Goal: Task Accomplishment & Management: Use online tool/utility

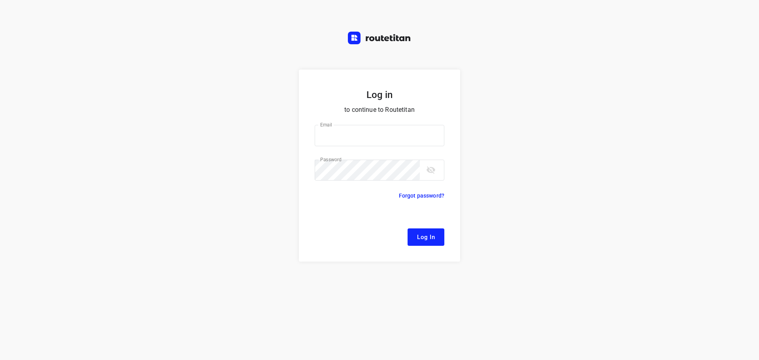
type input "[EMAIL_ADDRESS][DOMAIN_NAME]"
click at [420, 239] on span "Log In" at bounding box center [426, 237] width 18 height 10
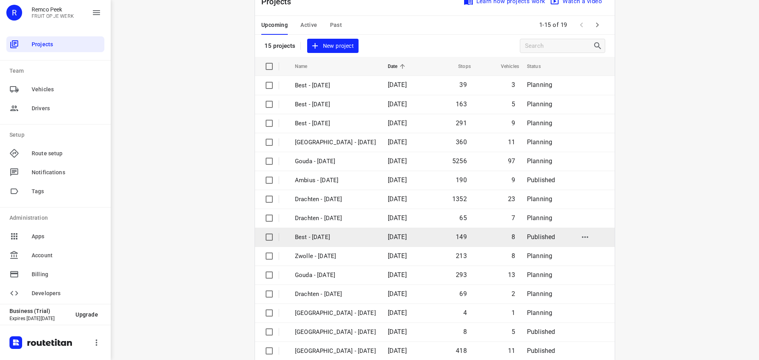
scroll to position [40, 0]
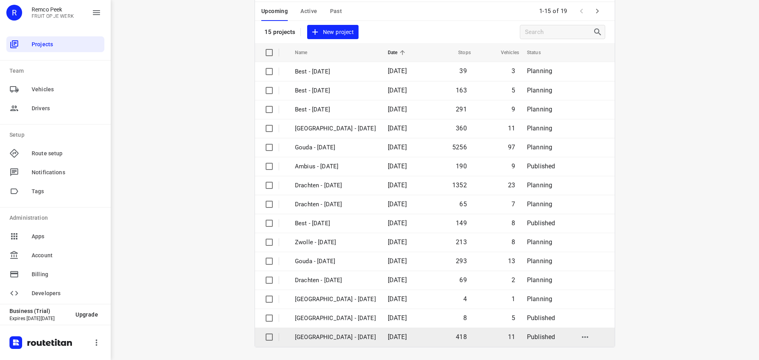
click at [319, 336] on p "[GEOGRAPHIC_DATA] - [DATE]" at bounding box center [335, 337] width 81 height 9
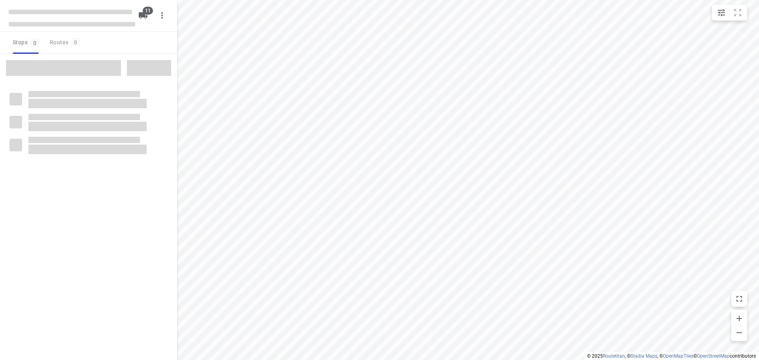
checkbox input "true"
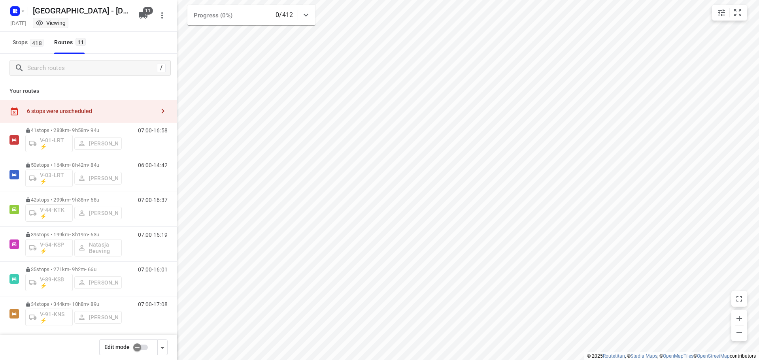
click at [145, 345] on input "checkbox" at bounding box center [137, 347] width 45 height 15
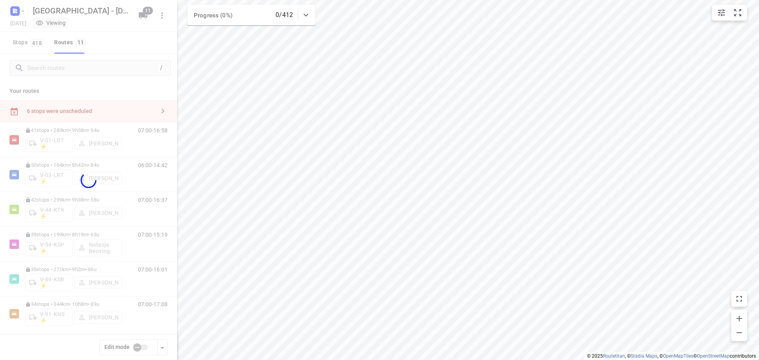
checkbox input "true"
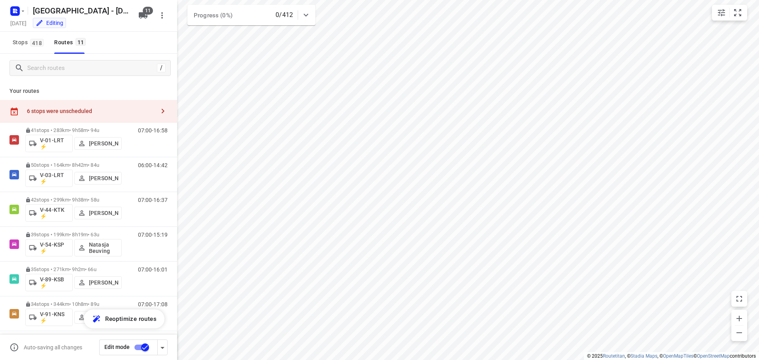
click at [158, 112] on icon "button" at bounding box center [162, 110] width 9 height 9
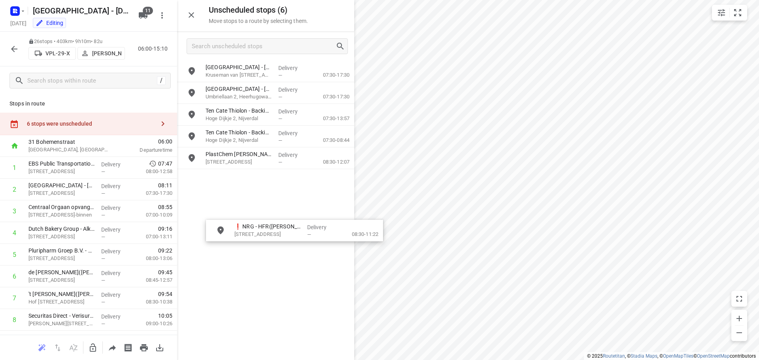
drag, startPoint x: 248, startPoint y: 177, endPoint x: 274, endPoint y: 228, distance: 56.4
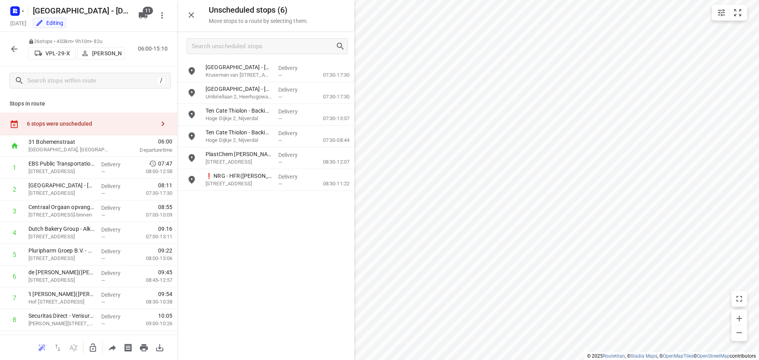
click at [16, 45] on icon "button" at bounding box center [13, 48] width 9 height 9
click at [93, 345] on icon "button" at bounding box center [92, 347] width 9 height 9
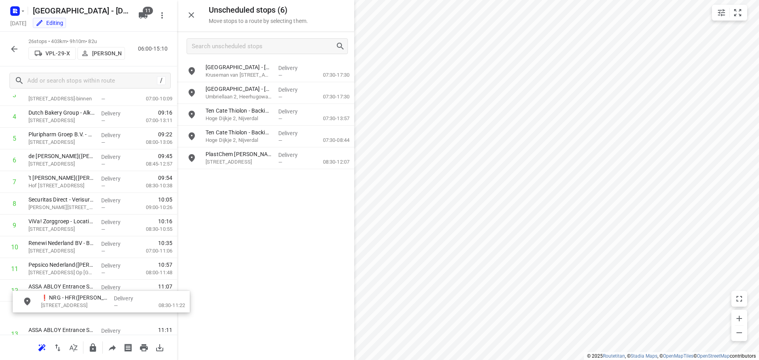
scroll to position [129, 0]
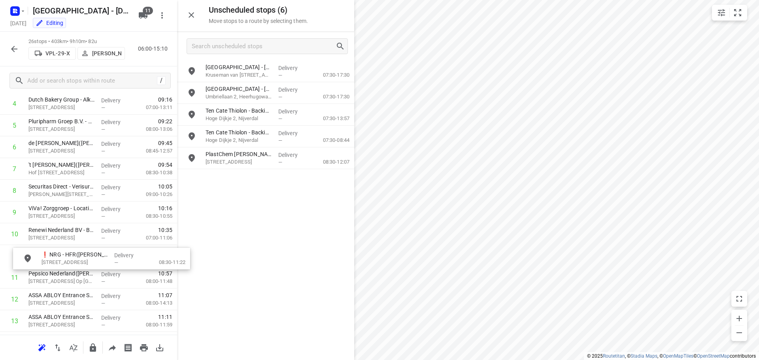
drag, startPoint x: 241, startPoint y: 183, endPoint x: 72, endPoint y: 261, distance: 186.2
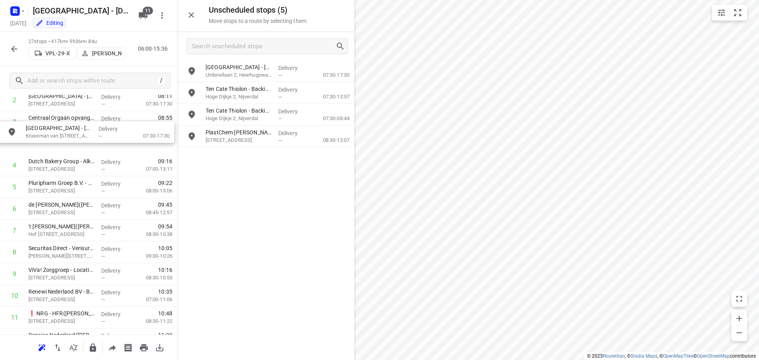
scroll to position [86, 0]
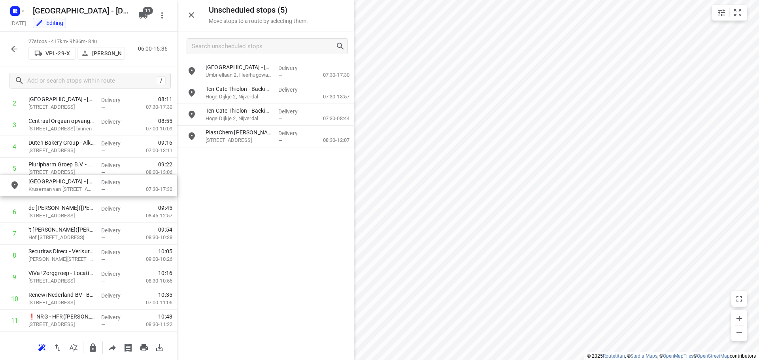
drag, startPoint x: 228, startPoint y: 76, endPoint x: 49, endPoint y: 193, distance: 213.7
drag, startPoint x: 57, startPoint y: 192, endPoint x: 64, endPoint y: 239, distance: 48.5
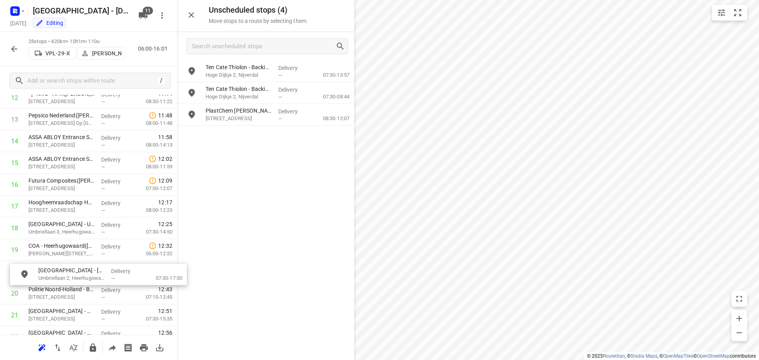
scroll to position [311, 0]
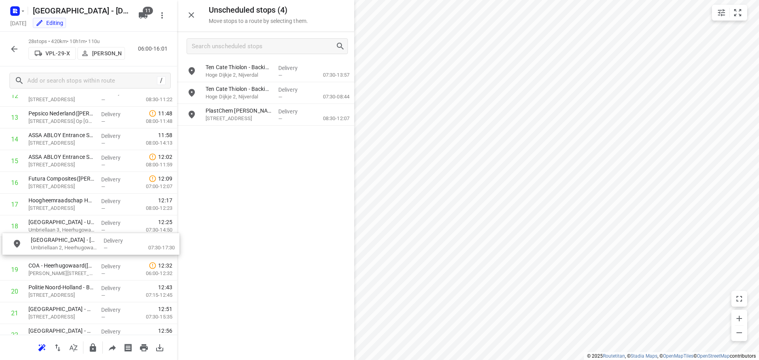
drag, startPoint x: 238, startPoint y: 72, endPoint x: 62, endPoint y: 248, distance: 248.7
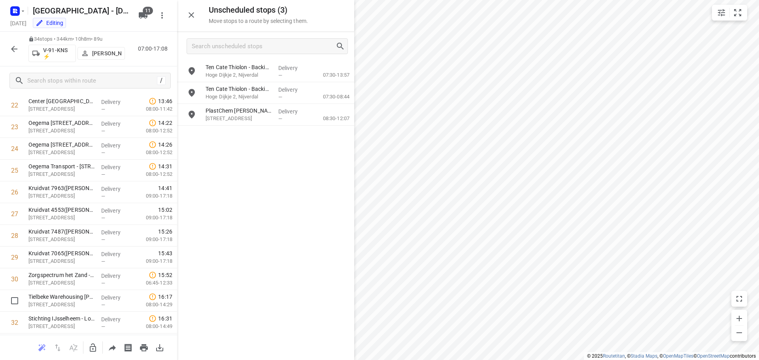
scroll to position [504, 0]
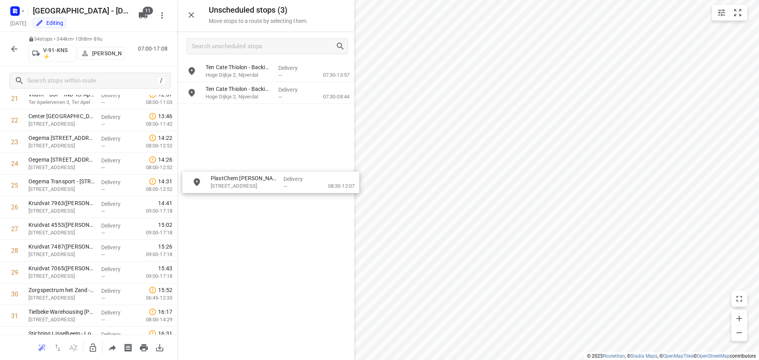
drag, startPoint x: 238, startPoint y: 121, endPoint x: 242, endPoint y: 190, distance: 69.7
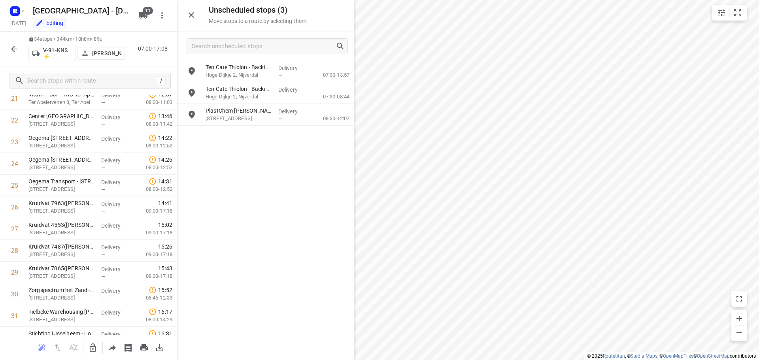
click at [92, 348] on icon "button" at bounding box center [93, 347] width 6 height 8
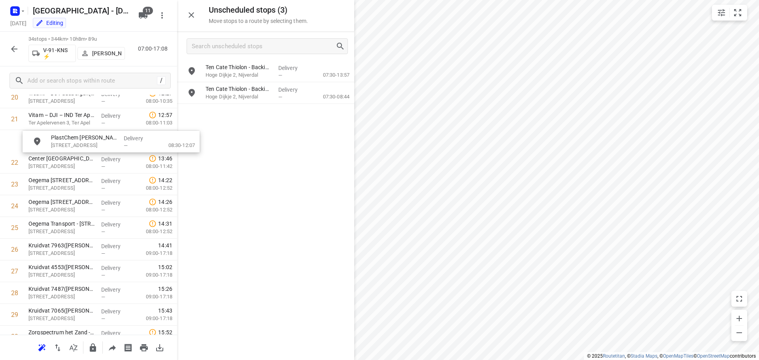
scroll to position [480, 0]
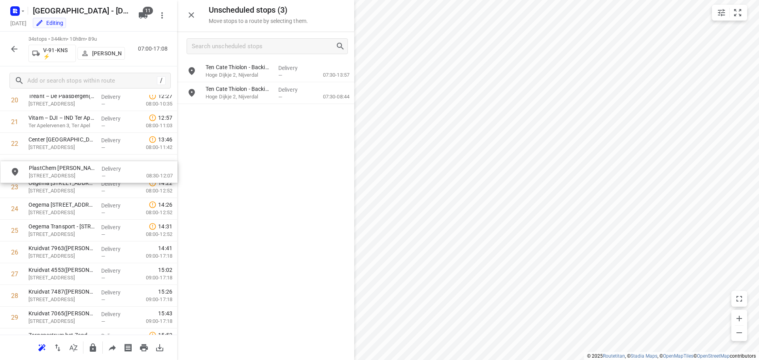
drag, startPoint x: 234, startPoint y: 121, endPoint x: 56, endPoint y: 181, distance: 187.1
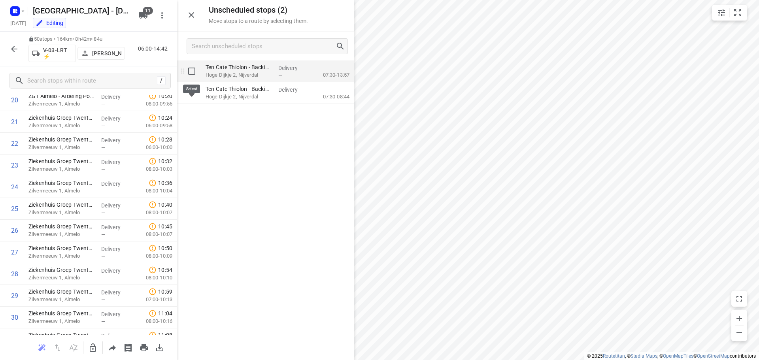
click at [195, 71] on input "grid" at bounding box center [192, 71] width 16 height 16
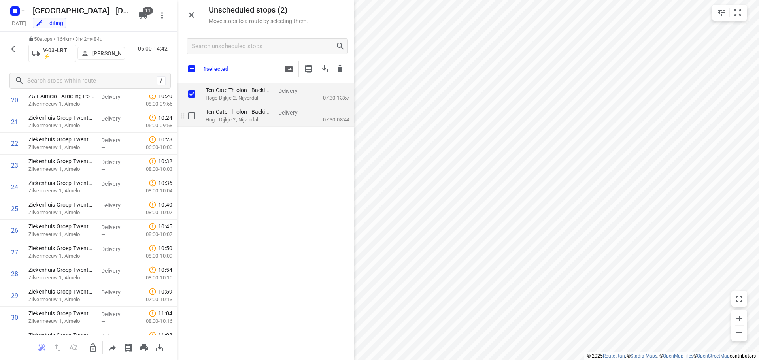
checkbox input "true"
click at [191, 116] on input "grid" at bounding box center [192, 116] width 16 height 16
checkbox input "true"
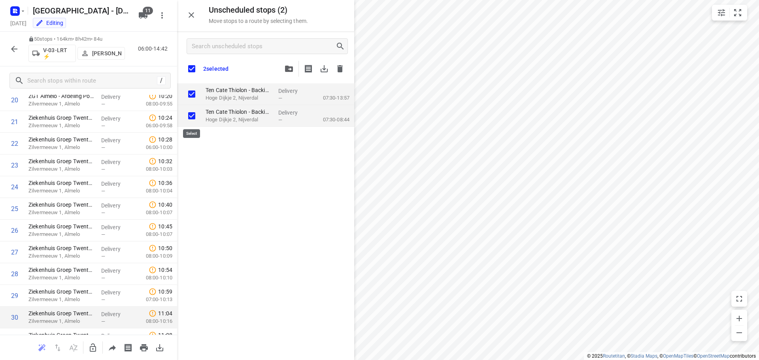
checkbox input "true"
click at [94, 349] on icon "button" at bounding box center [92, 347] width 9 height 9
checkbox input "true"
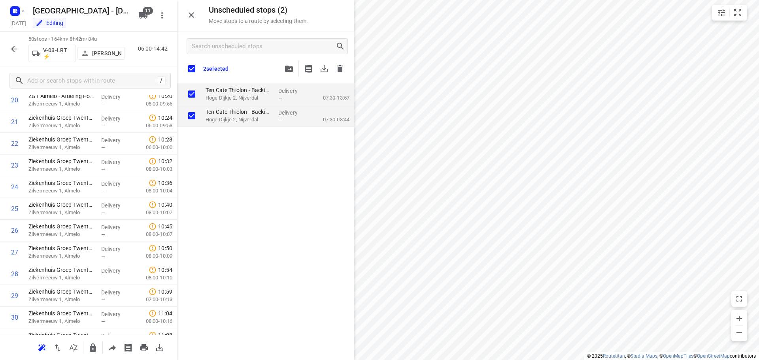
checkbox input "true"
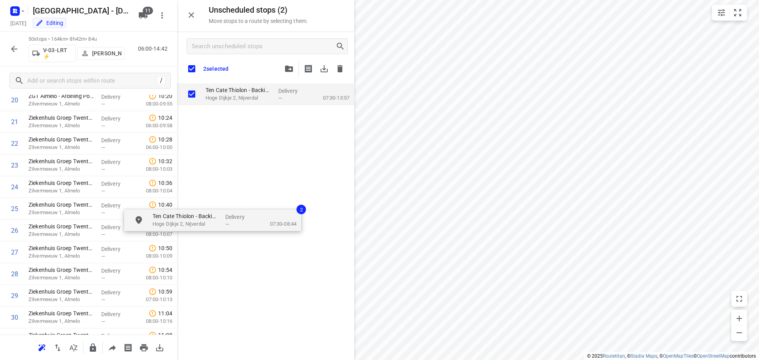
checkbox input "true"
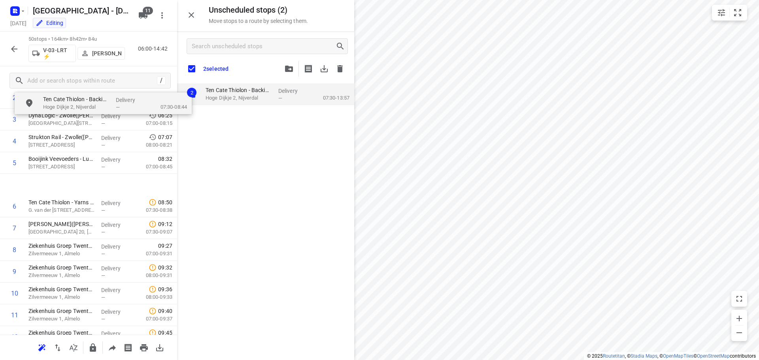
scroll to position [85, 0]
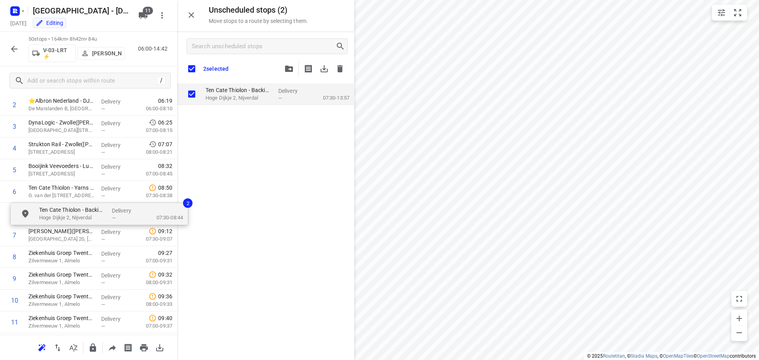
drag, startPoint x: 232, startPoint y: 115, endPoint x: 66, endPoint y: 219, distance: 195.9
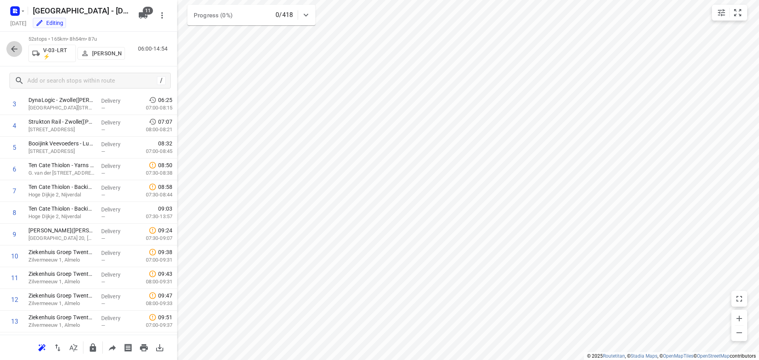
click at [13, 51] on icon "button" at bounding box center [14, 49] width 6 height 6
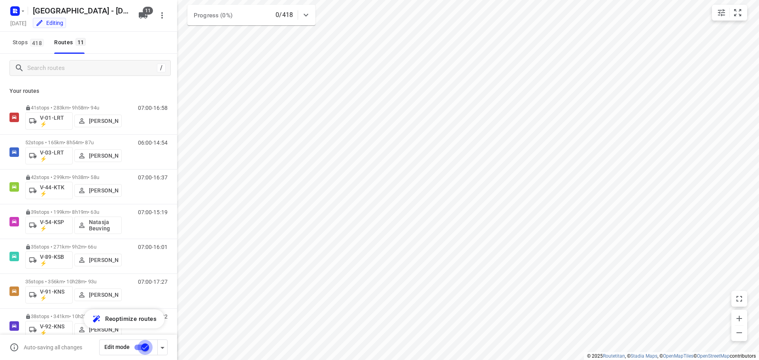
click at [139, 347] on input "checkbox" at bounding box center [144, 347] width 45 height 15
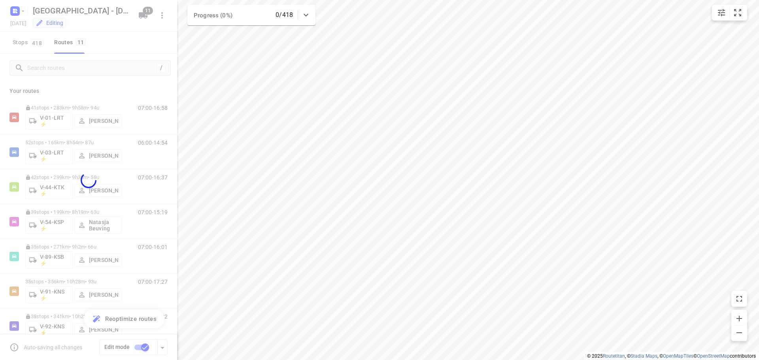
checkbox input "false"
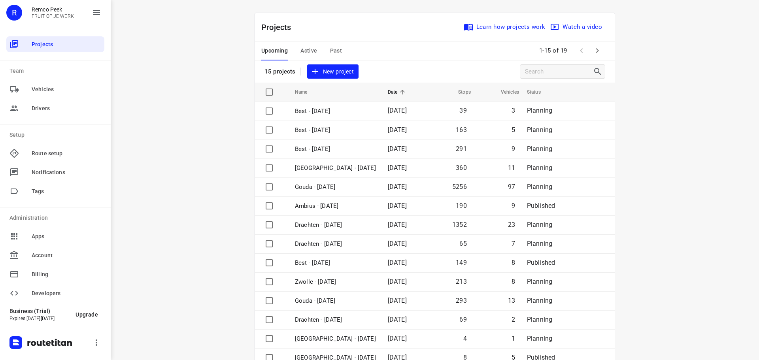
click at [307, 50] on span "Active" at bounding box center [308, 51] width 17 height 10
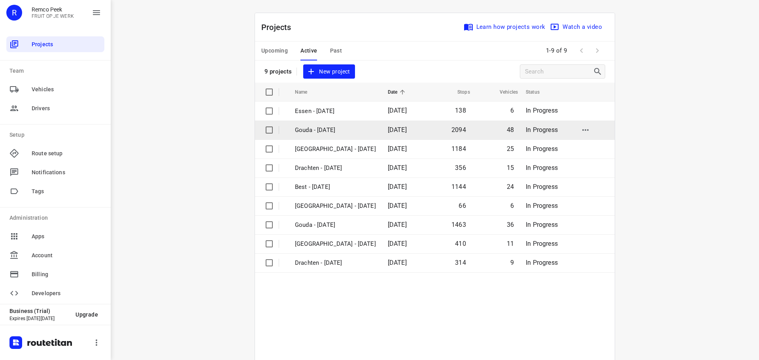
click at [318, 130] on p "Gouda - [DATE]" at bounding box center [335, 130] width 81 height 9
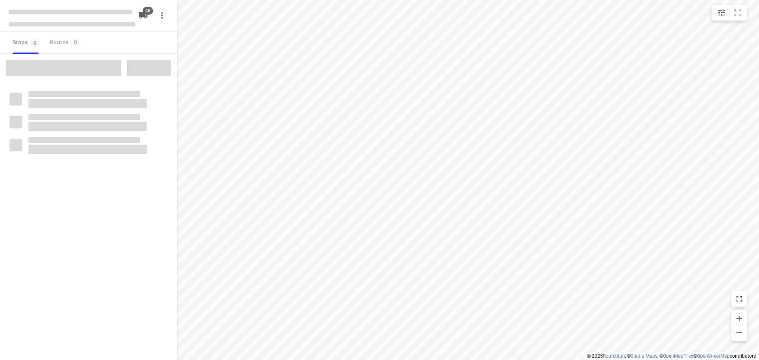
checkbox input "true"
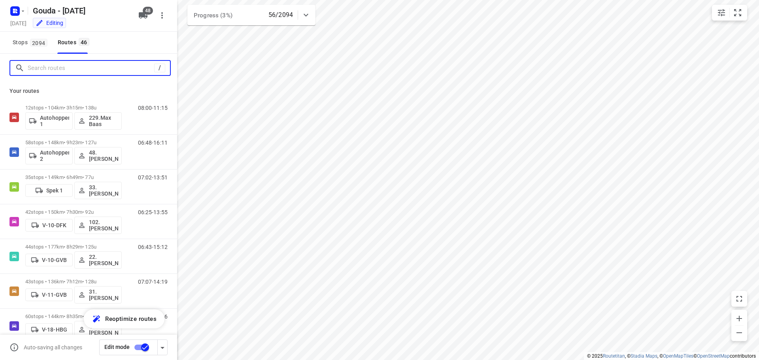
click at [61, 63] on input "Search routes" at bounding box center [91, 68] width 126 height 12
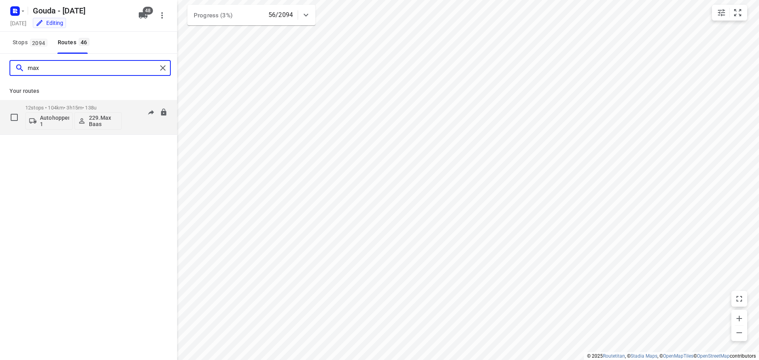
type input "max"
click at [81, 104] on div "12 stops • 104km • 3h15m • 138u Autohopper 1 229.Max Baas" at bounding box center [73, 117] width 96 height 33
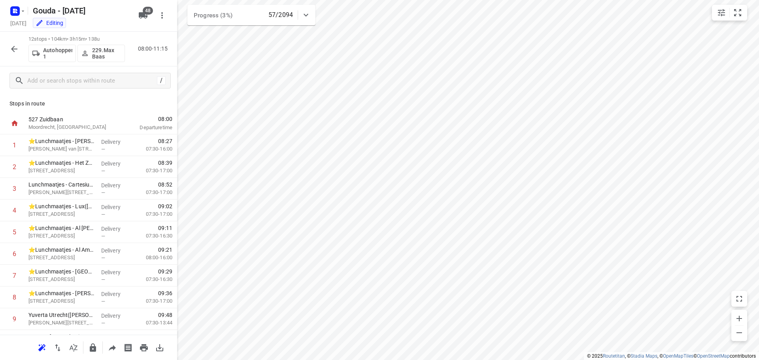
click at [100, 52] on p "229.Max Baas" at bounding box center [106, 53] width 29 height 13
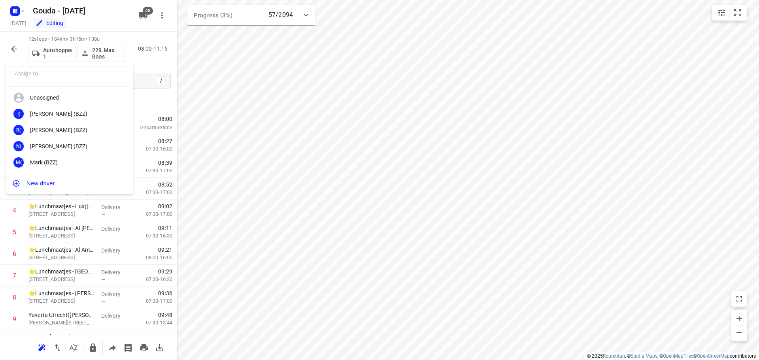
drag, startPoint x: 62, startPoint y: 77, endPoint x: 47, endPoint y: 64, distance: 19.1
click at [56, 69] on input "text" at bounding box center [69, 74] width 119 height 16
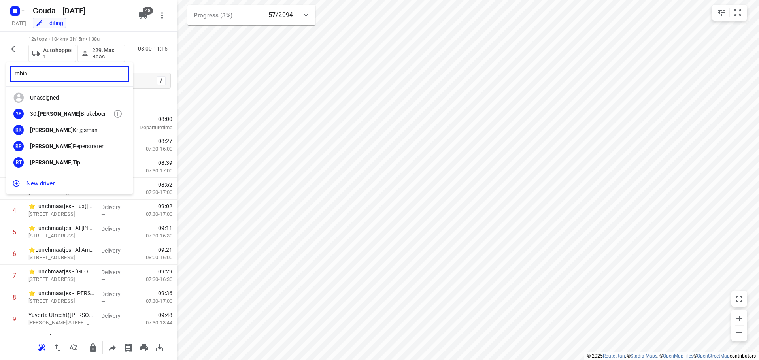
type input "robin"
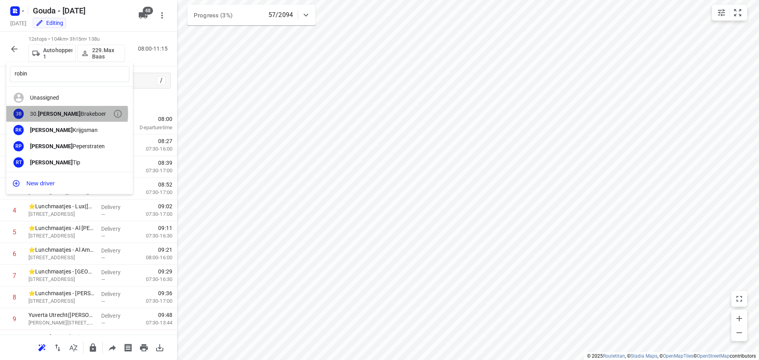
click at [64, 113] on div "30. [PERSON_NAME]" at bounding box center [71, 114] width 83 height 6
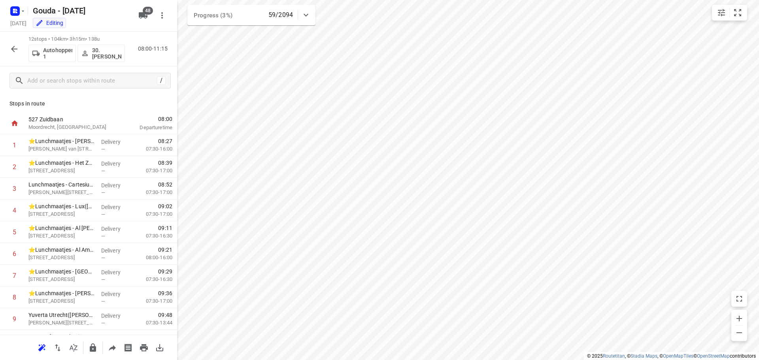
click at [102, 51] on p "30.[PERSON_NAME]" at bounding box center [106, 53] width 29 height 13
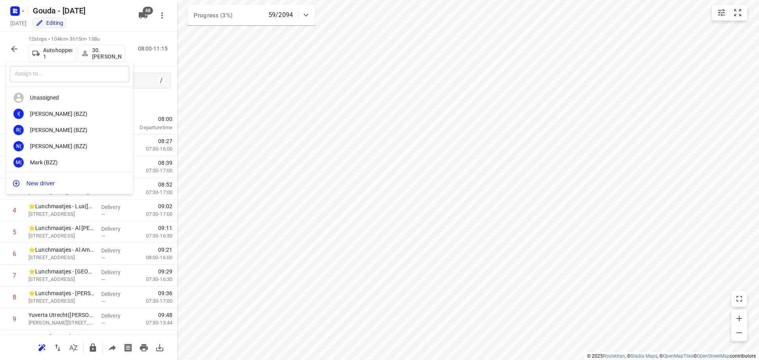
click at [83, 72] on input "text" at bounding box center [69, 74] width 119 height 16
type input "denni"
click at [68, 130] on div "13. Denni s Middel" at bounding box center [71, 130] width 83 height 6
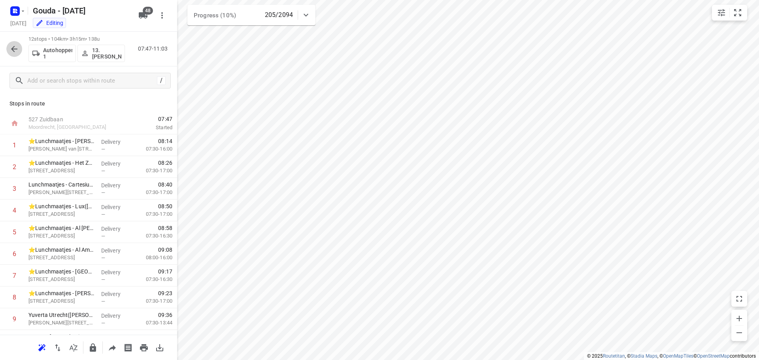
click at [11, 50] on icon "button" at bounding box center [13, 48] width 9 height 9
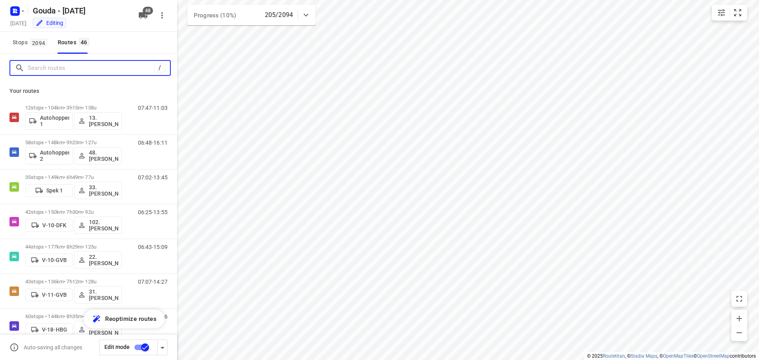
click at [46, 68] on input "Search routes" at bounding box center [91, 68] width 126 height 12
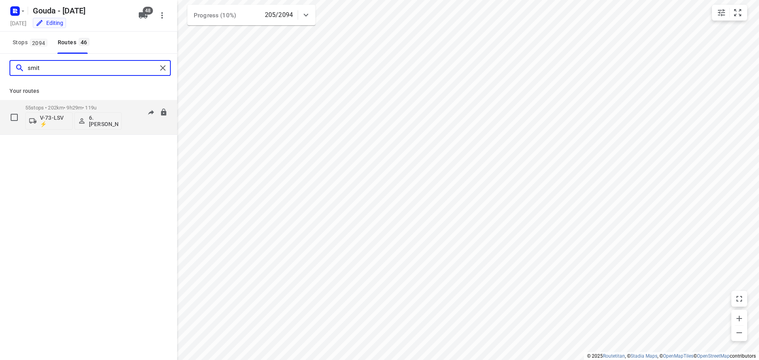
type input "smit"
click at [84, 103] on div "55 stops • 202km • 9h29m • 119u V-73-LSV ⚡ 6. [PERSON_NAME]" at bounding box center [73, 117] width 96 height 33
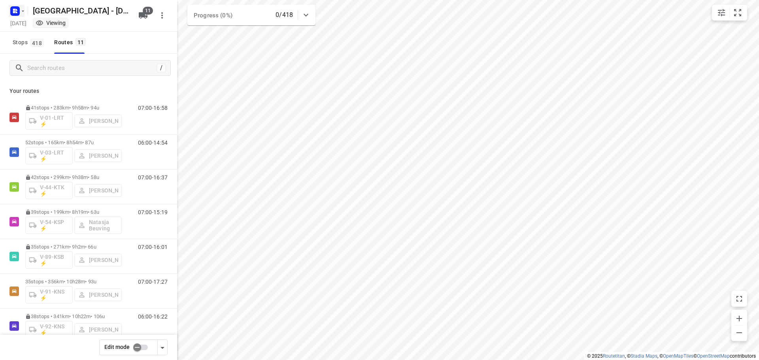
click at [25, 13] on icon "button" at bounding box center [23, 11] width 6 height 6
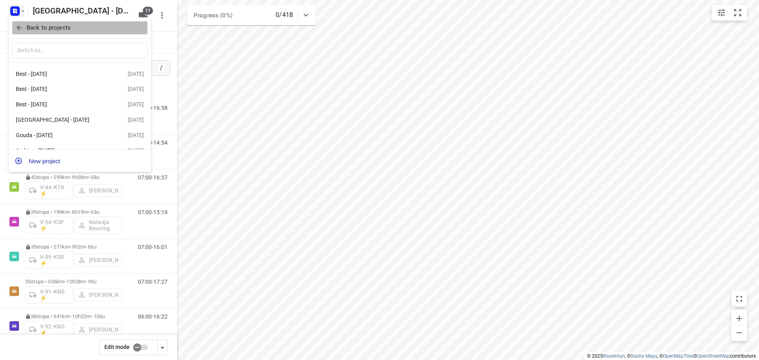
click at [30, 26] on p "Back to projects" at bounding box center [48, 27] width 44 height 9
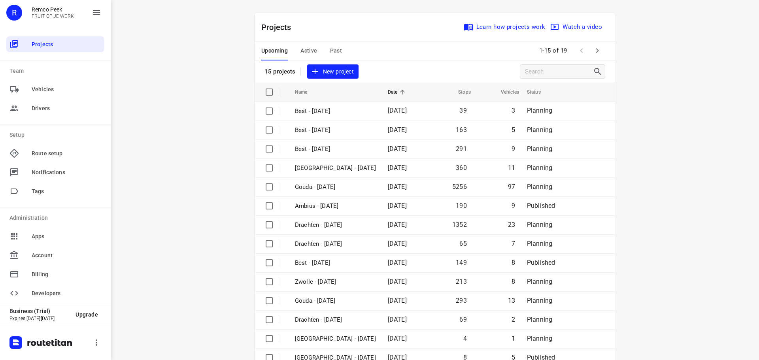
click at [308, 49] on span "Active" at bounding box center [308, 51] width 17 height 10
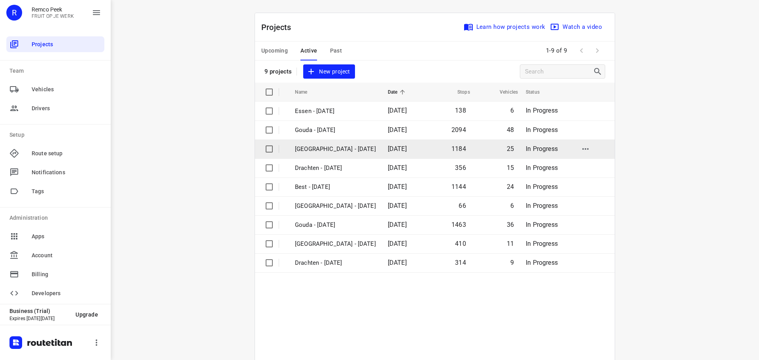
click at [326, 147] on p "Zwolle - Wednesday" at bounding box center [335, 149] width 81 height 9
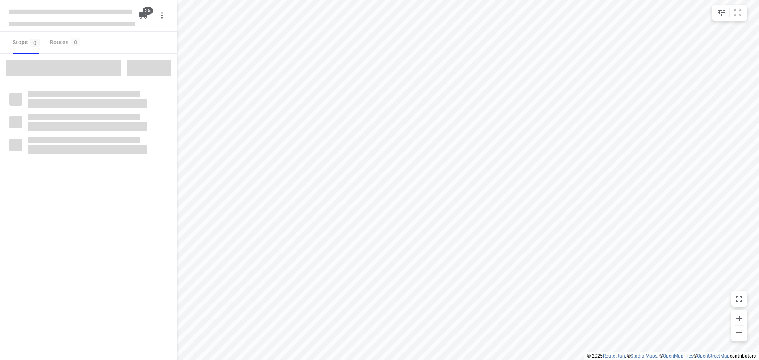
checkbox input "true"
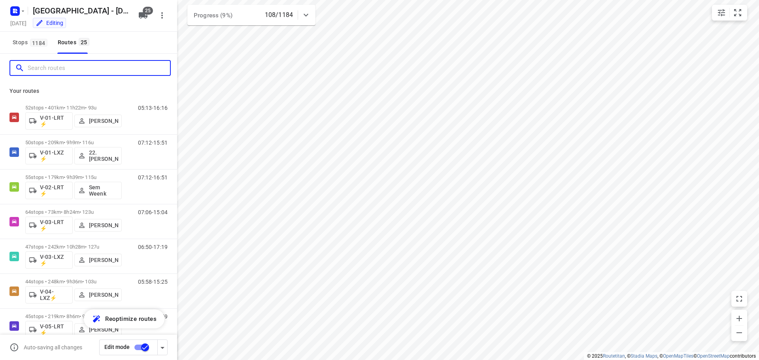
click at [45, 68] on input "Search routes" at bounding box center [99, 68] width 142 height 12
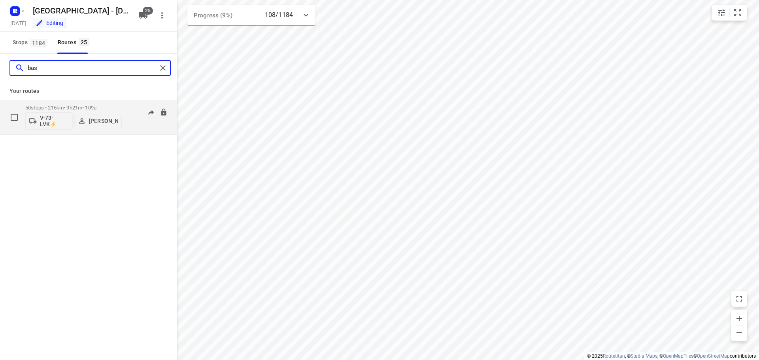
type input "bas"
click at [75, 105] on p "50 stops • 216km • 9h21m • 109u" at bounding box center [73, 108] width 96 height 6
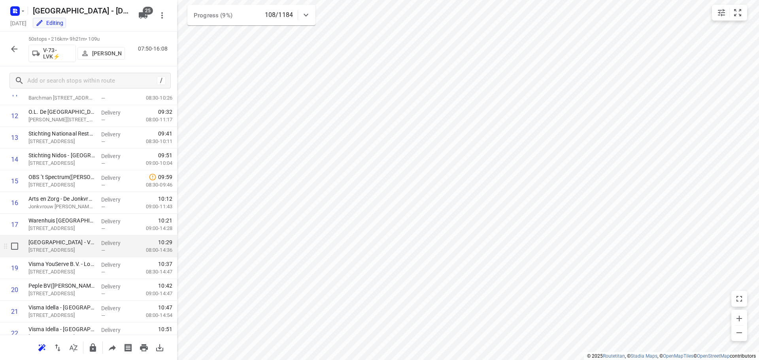
scroll to position [277, 0]
